Goal: Check status

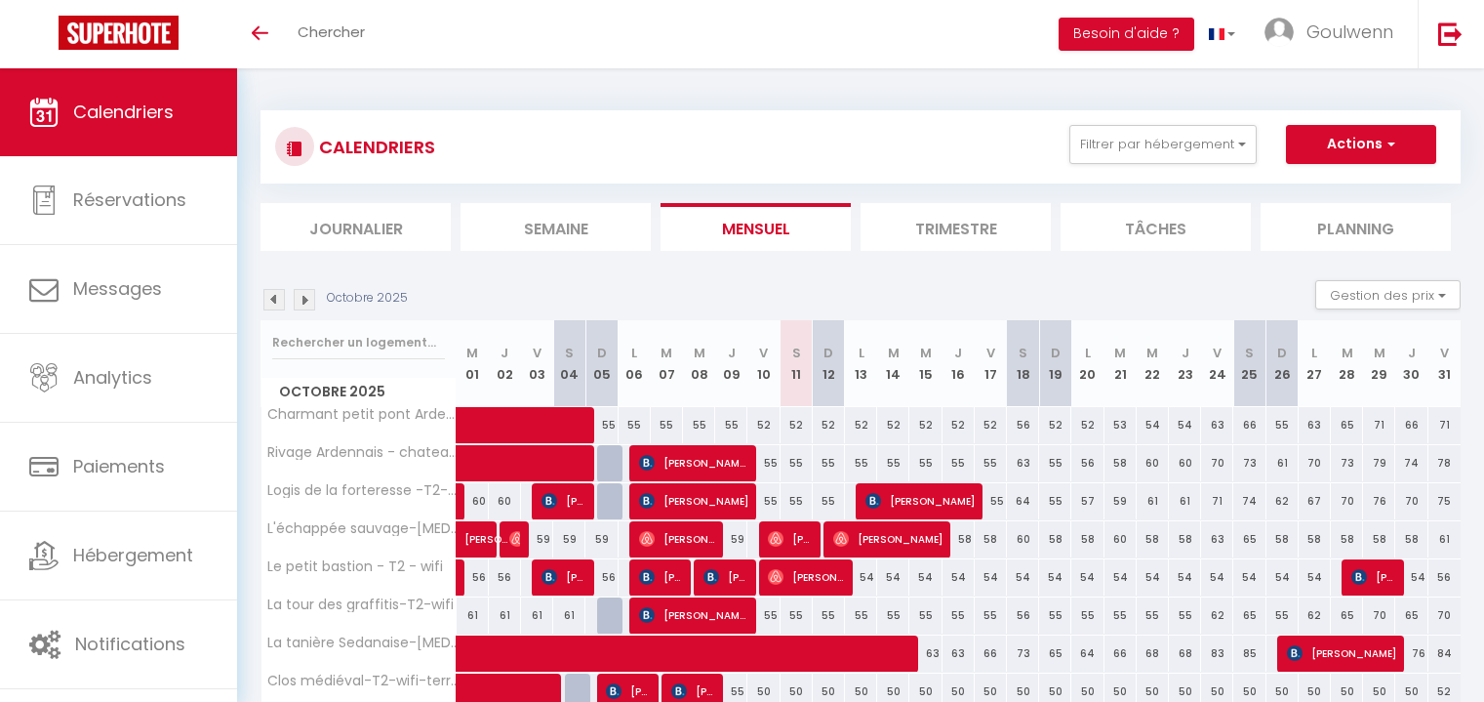
scroll to position [87, 0]
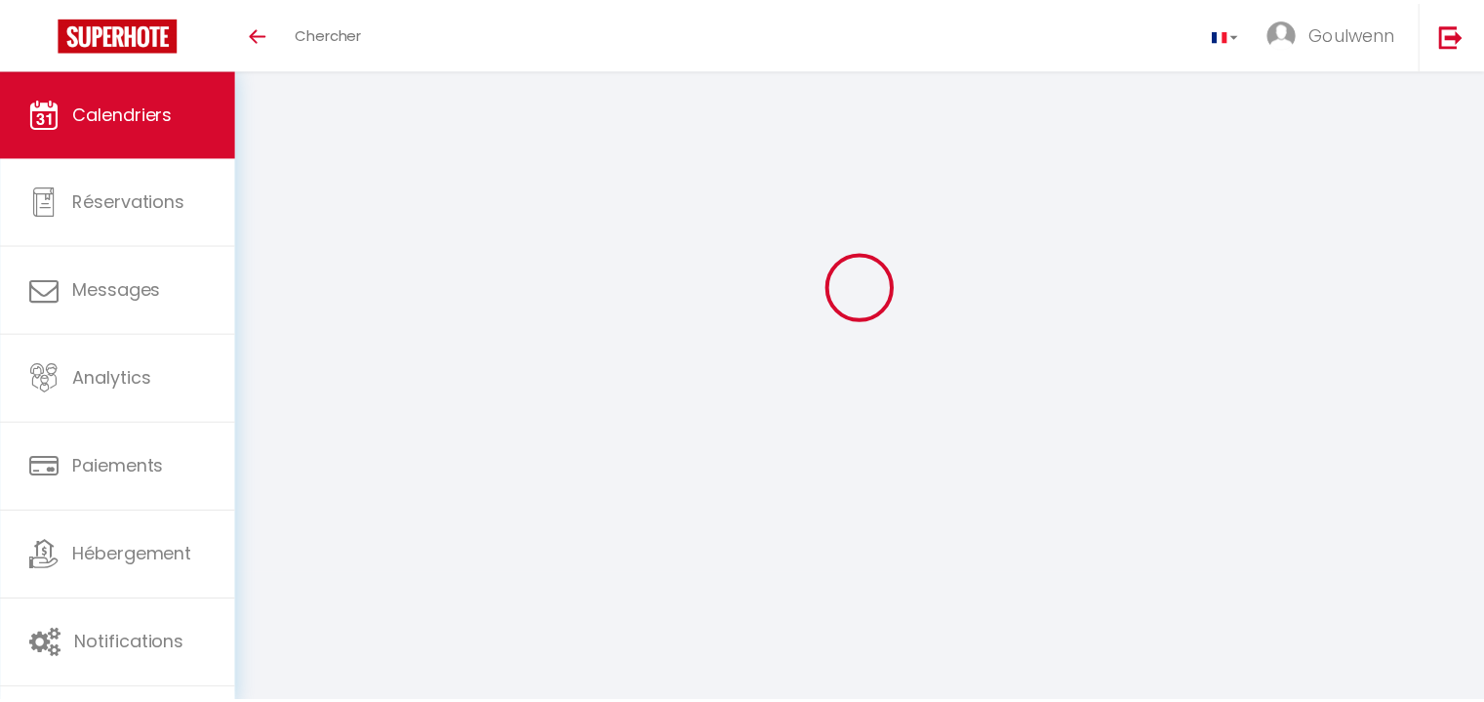
scroll to position [87, 0]
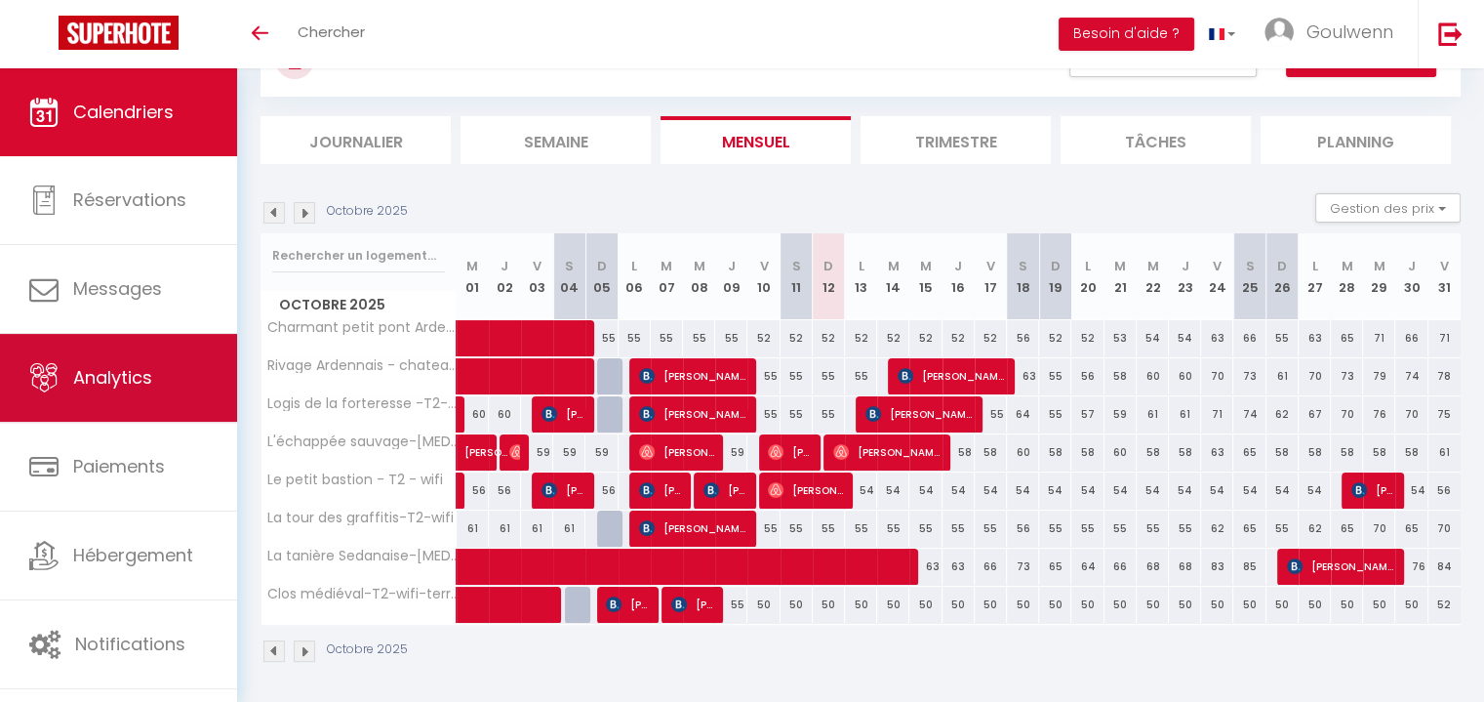
click at [143, 406] on link "Analytics" at bounding box center [118, 378] width 237 height 88
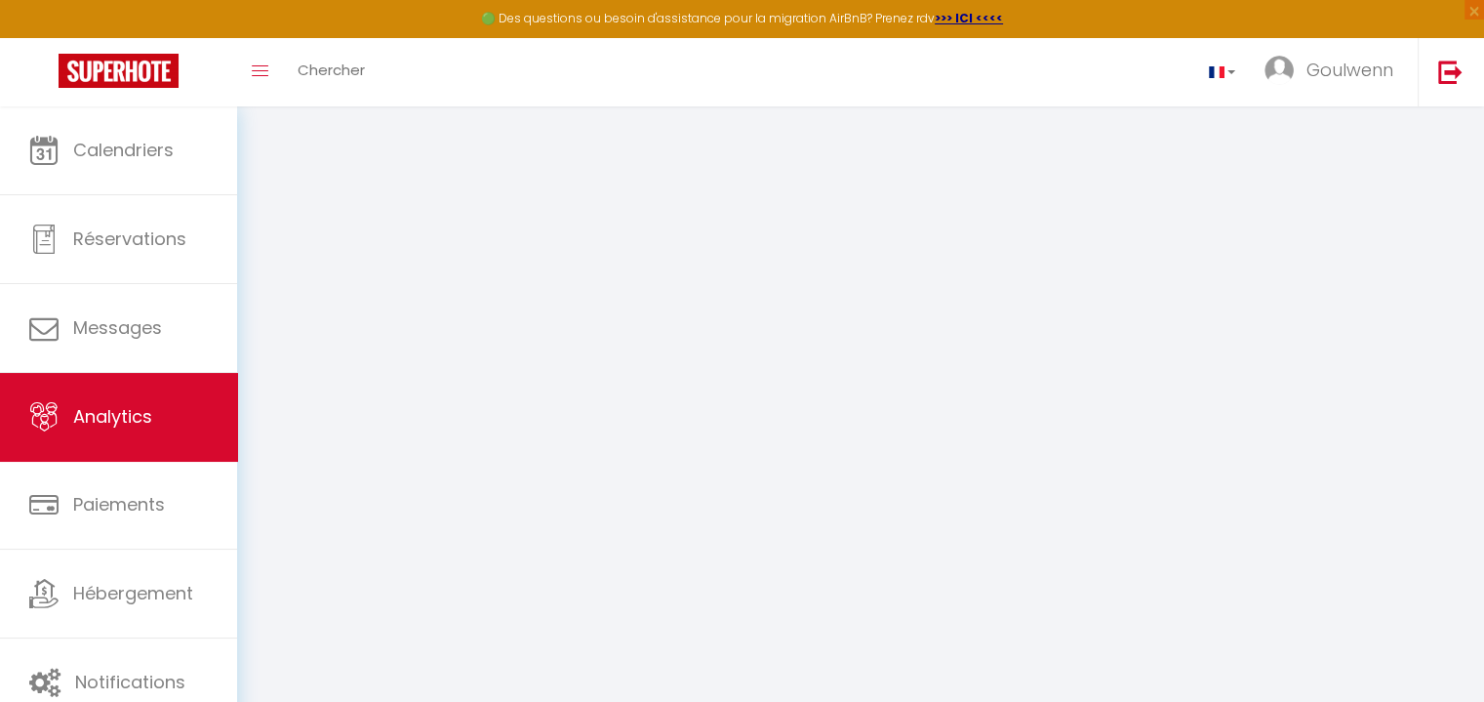
select select "2025"
select select "10"
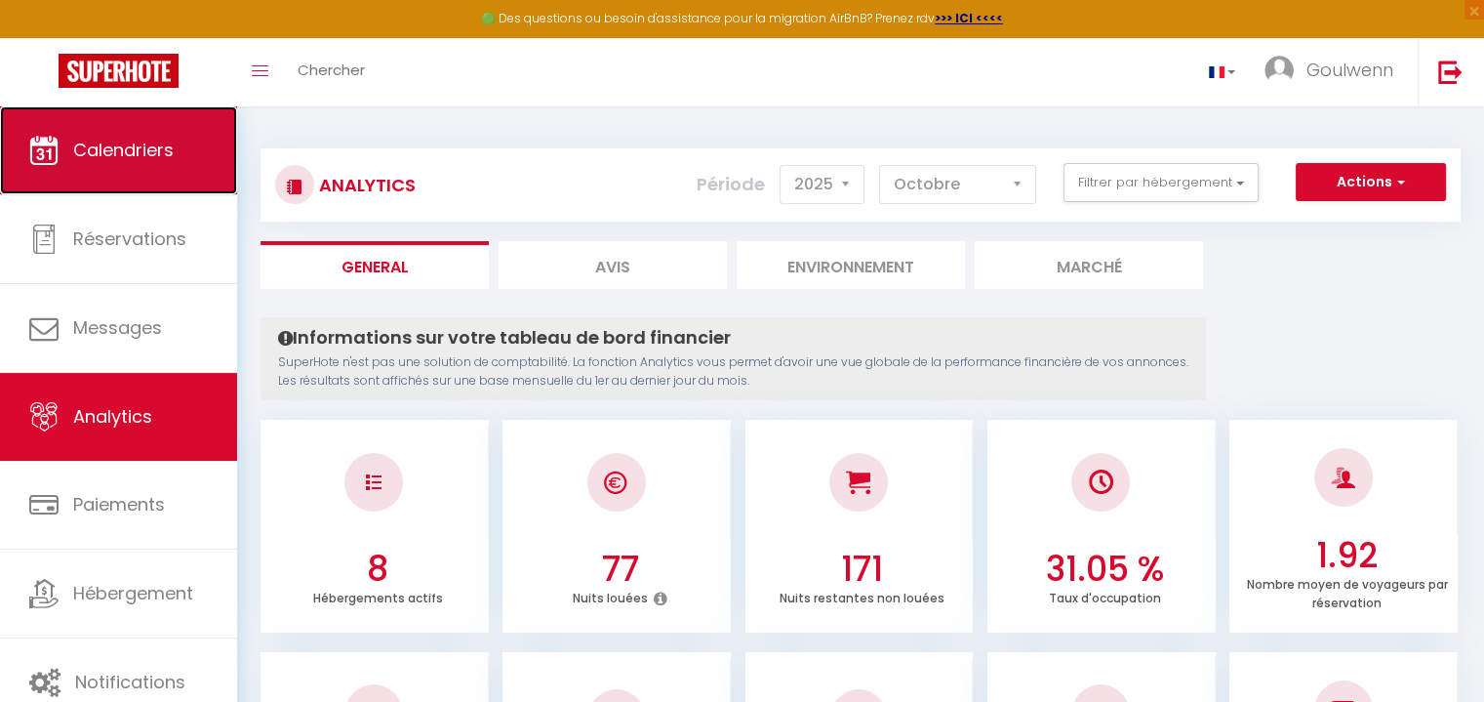
click at [152, 152] on span "Calendriers" at bounding box center [123, 150] width 101 height 24
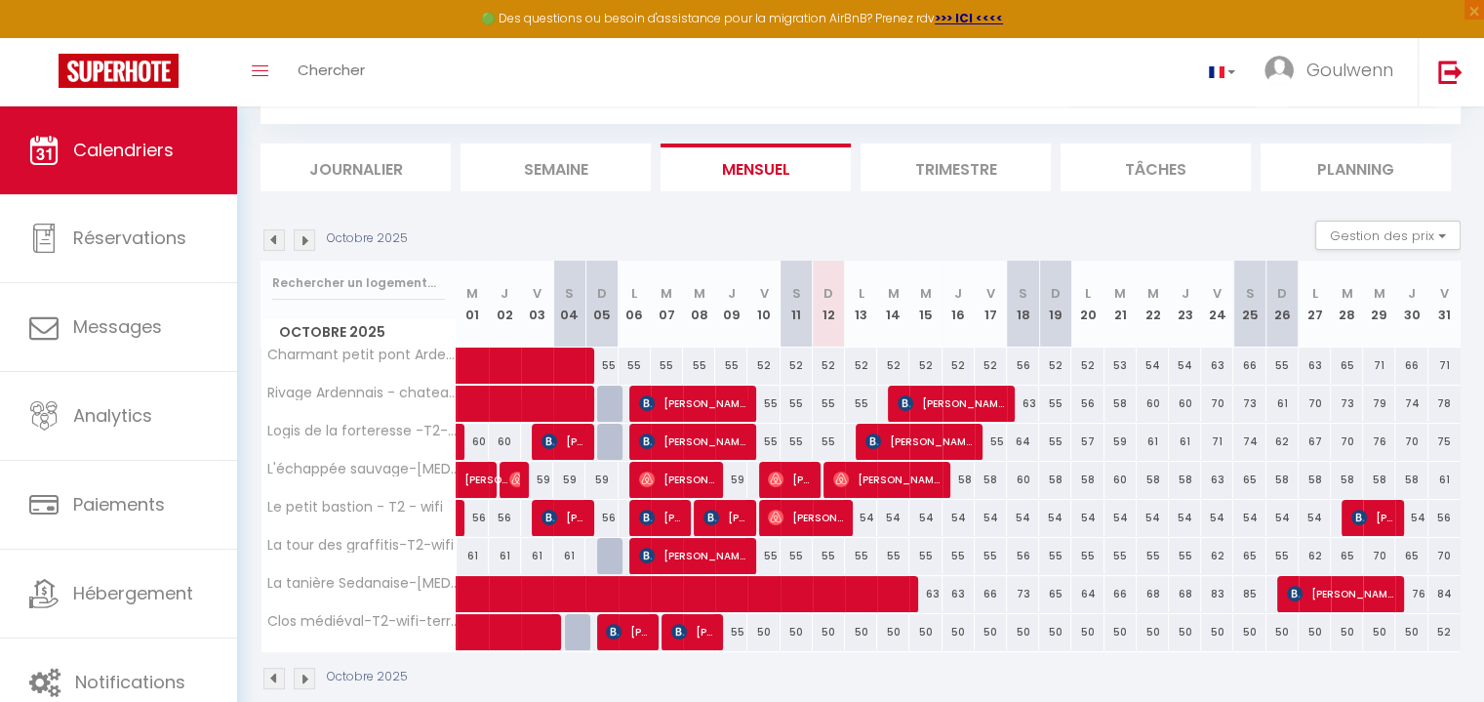
scroll to position [125, 0]
